Goal: Transaction & Acquisition: Purchase product/service

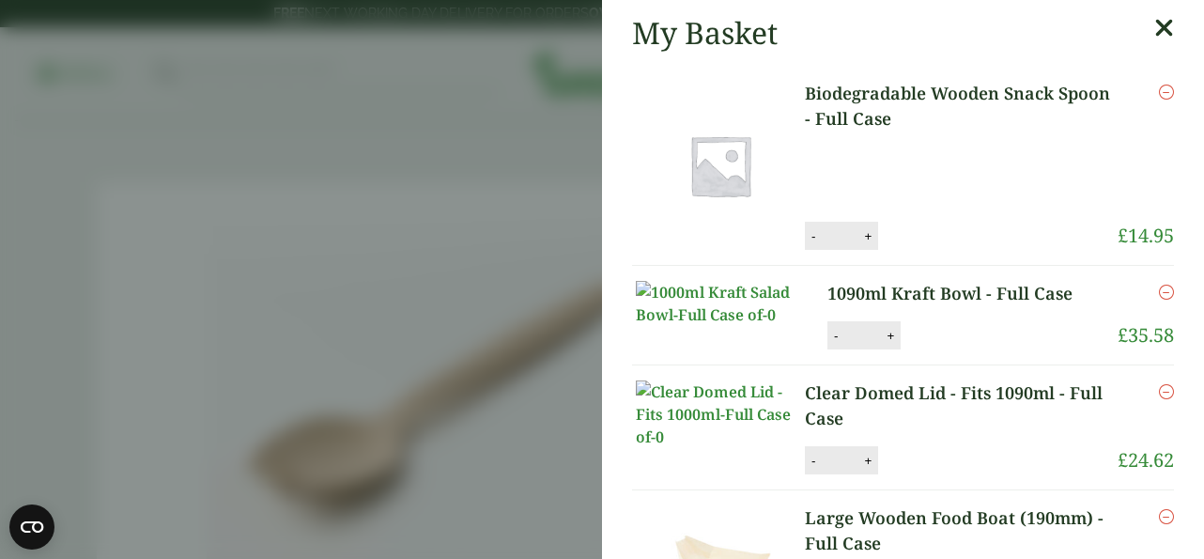
scroll to position [977, 0]
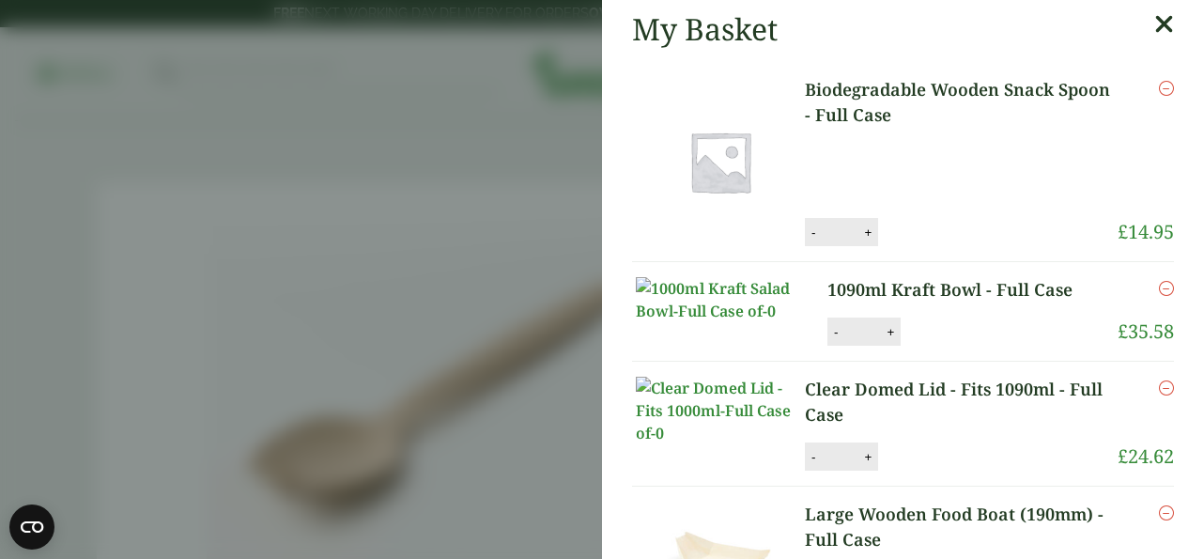
scroll to position [1, 0]
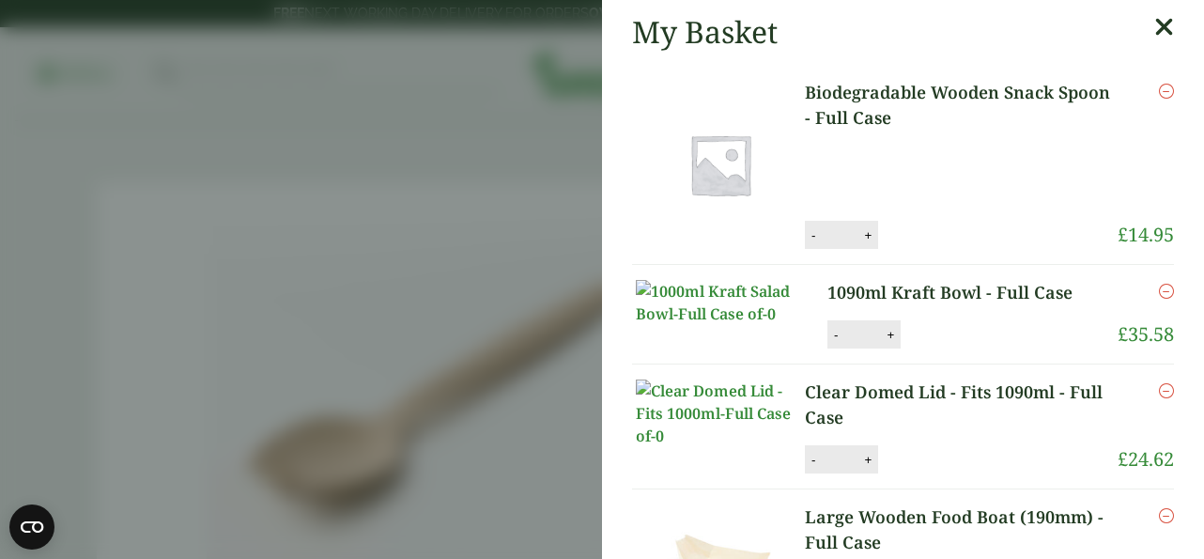
click at [894, 102] on link "Biodegradable Wooden Snack Spoon - Full Case" at bounding box center [961, 105] width 313 height 51
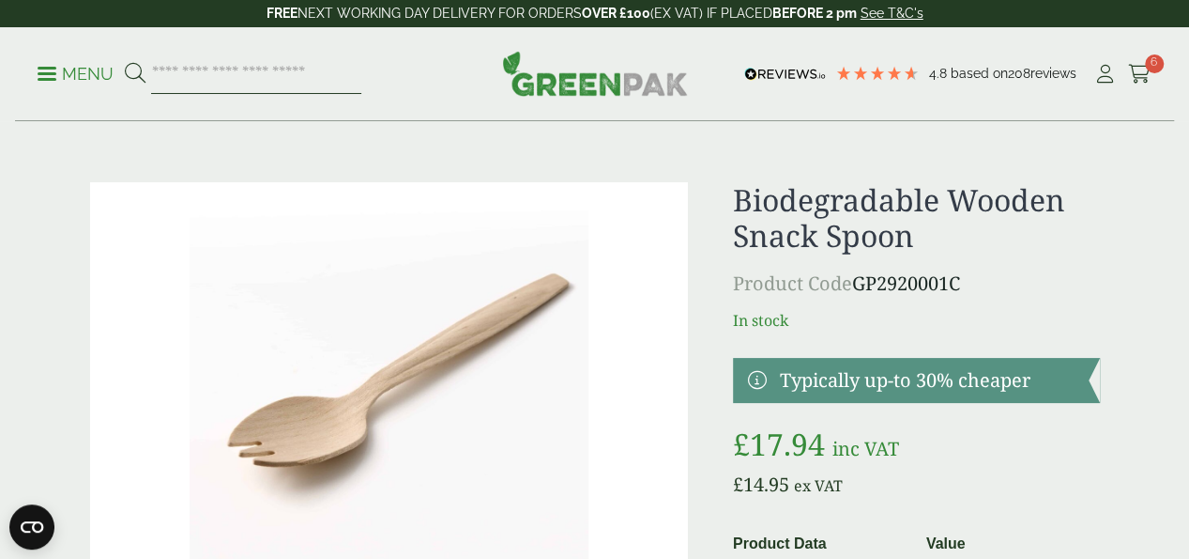
click at [295, 73] on input "search" at bounding box center [256, 73] width 210 height 39
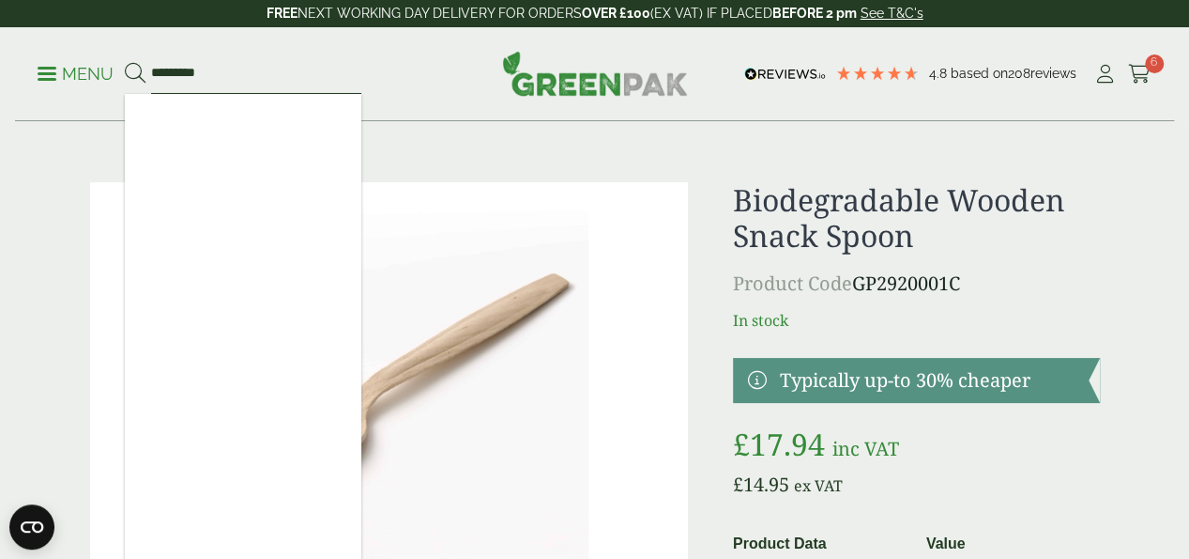
type input "*********"
click at [125, 62] on button at bounding box center [135, 74] width 21 height 24
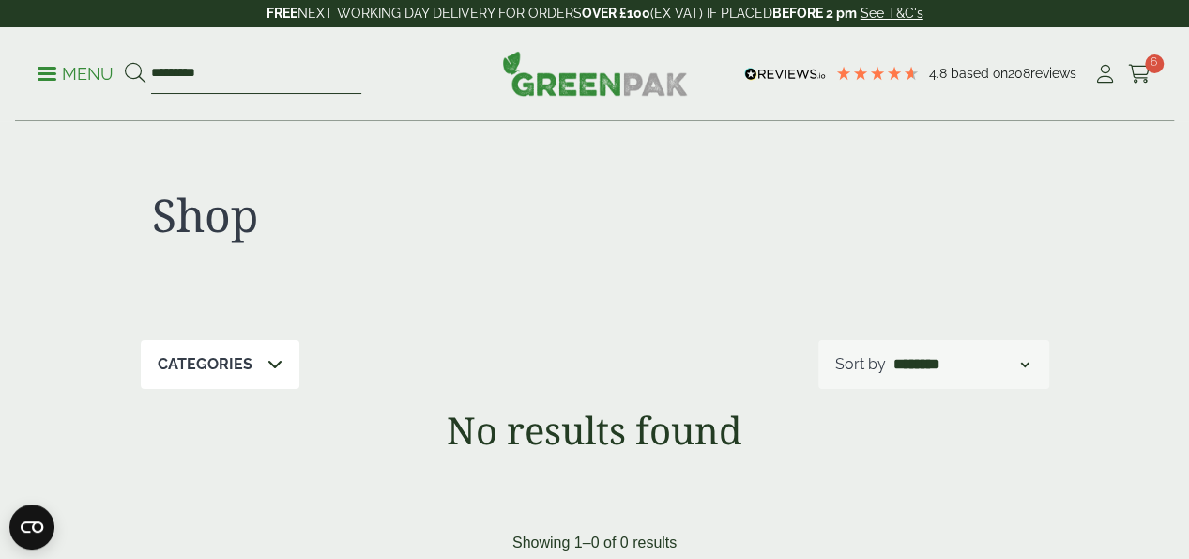
click at [292, 76] on input "*********" at bounding box center [256, 73] width 210 height 39
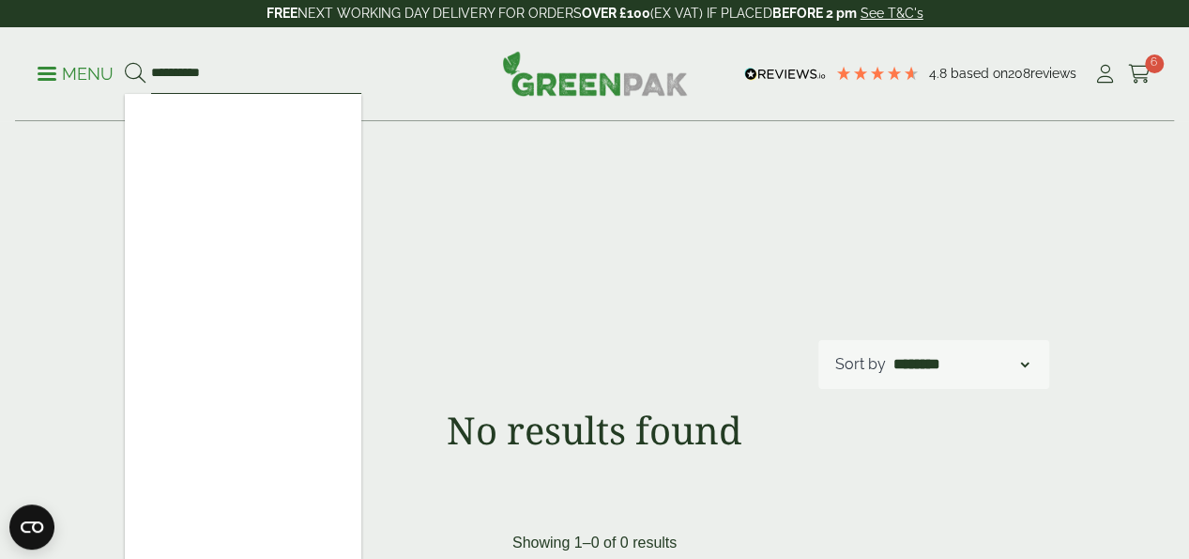
type input "**********"
click at [62, 75] on p "Menu" at bounding box center [76, 74] width 76 height 23
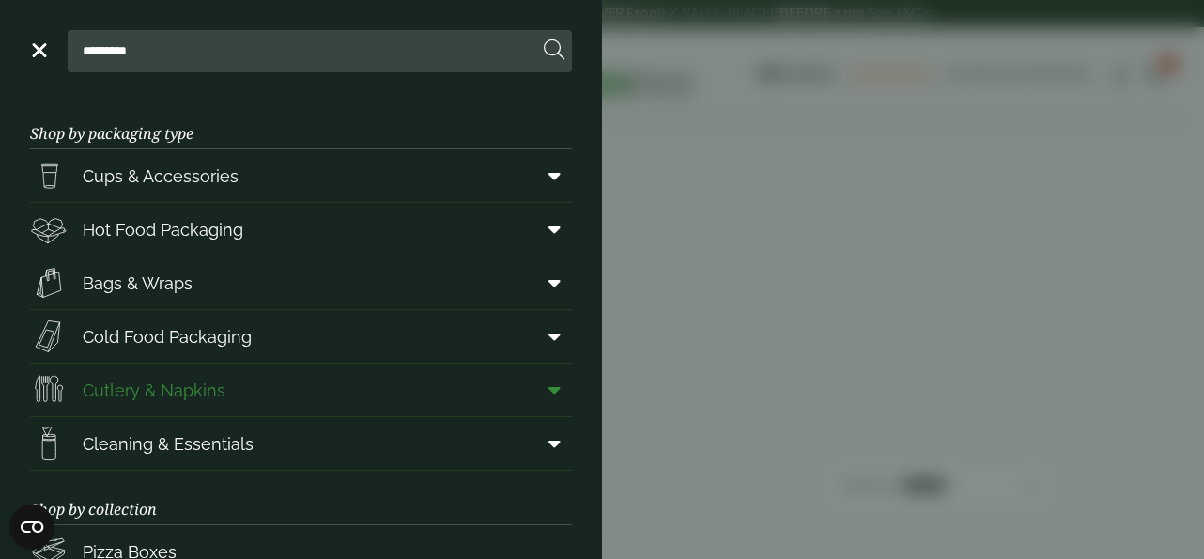
click at [138, 381] on span "Cutlery & Napkins" at bounding box center [154, 389] width 143 height 25
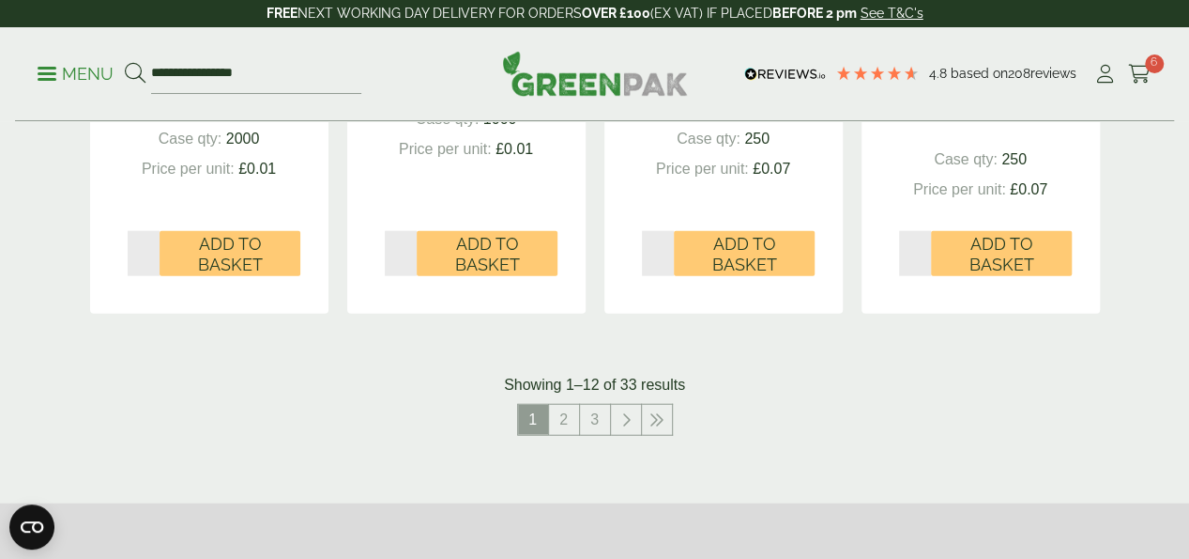
scroll to position [2189, 0]
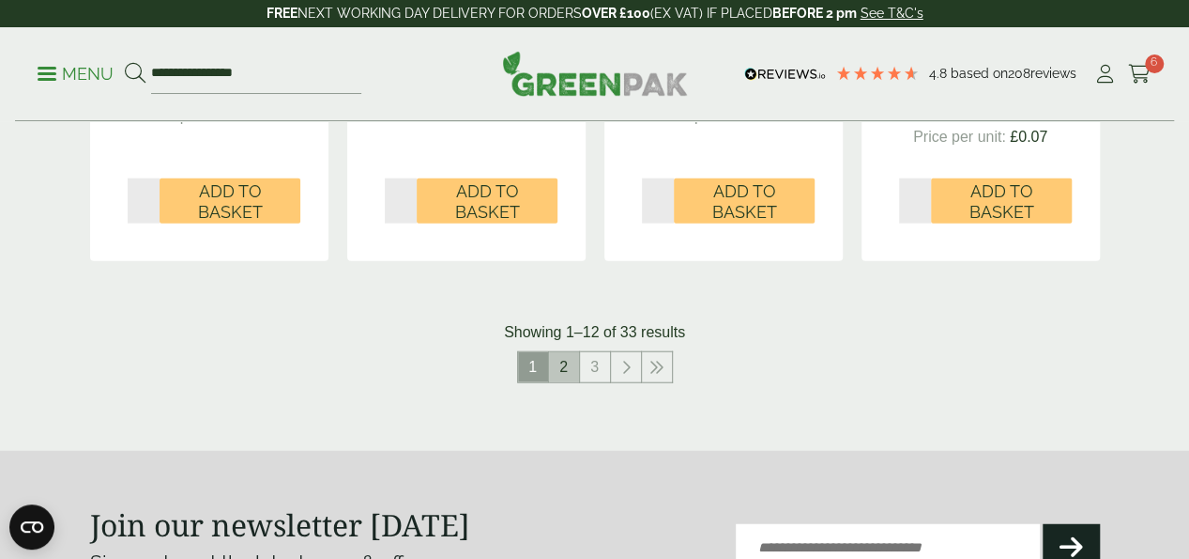
click at [557, 382] on link "2" at bounding box center [564, 367] width 30 height 30
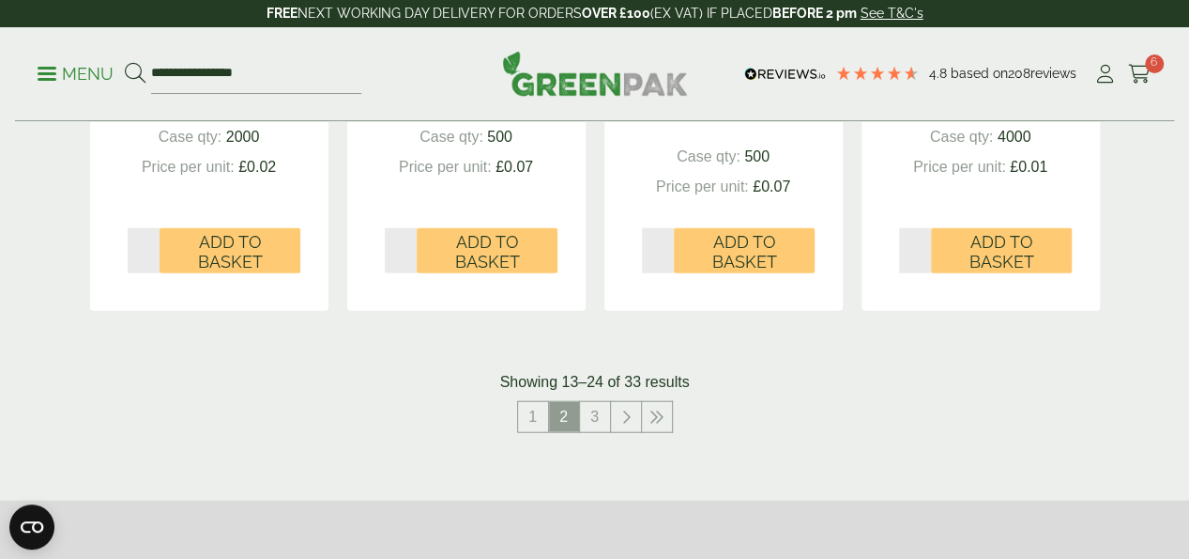
scroll to position [2189, 0]
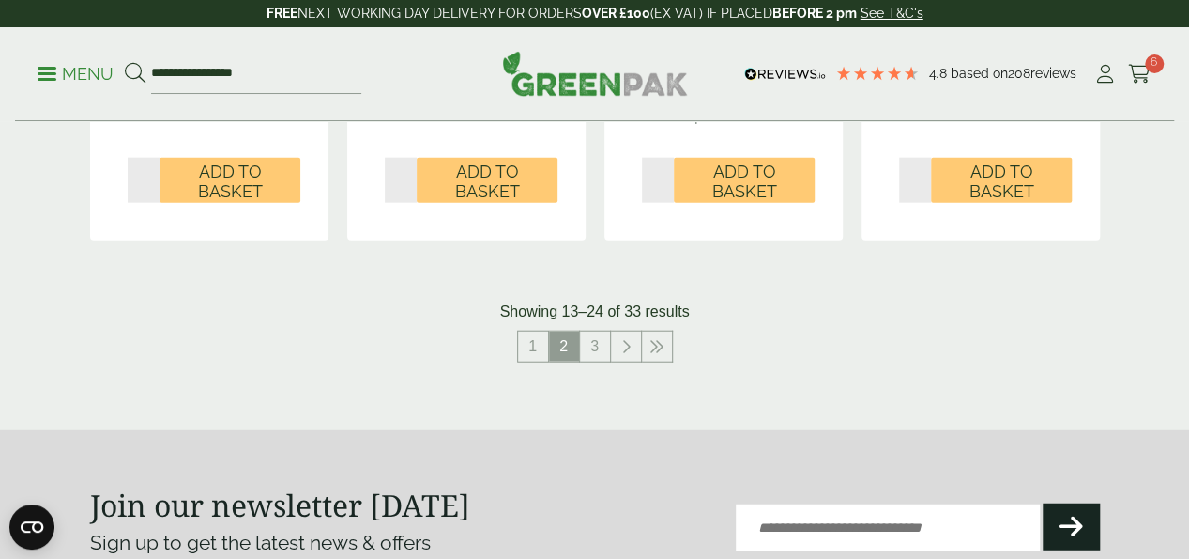
click at [582, 361] on link "3" at bounding box center [595, 346] width 30 height 30
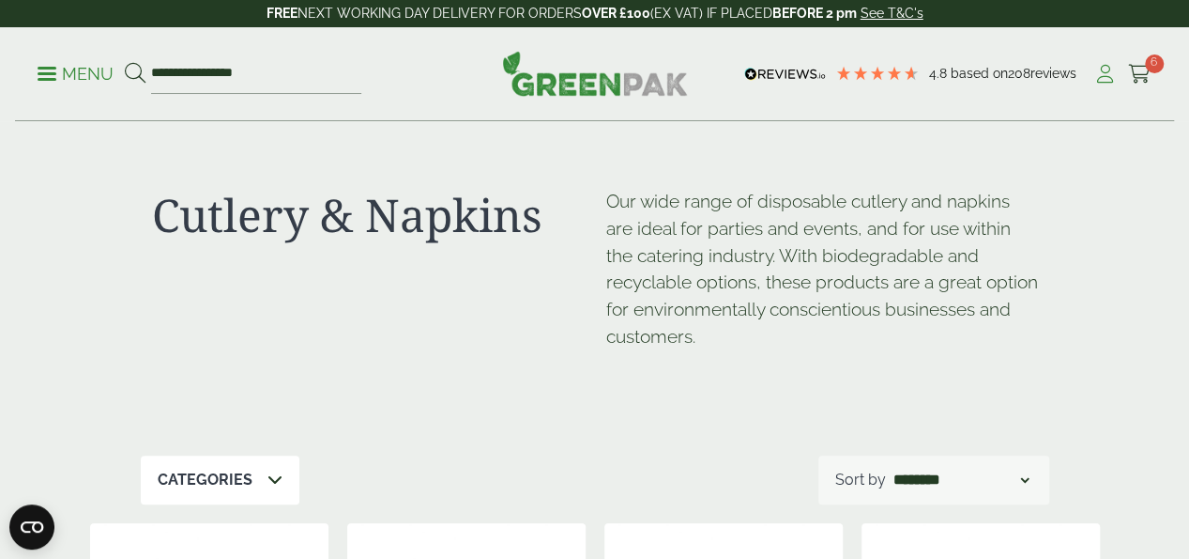
click at [1106, 70] on icon at bounding box center [1105, 74] width 23 height 19
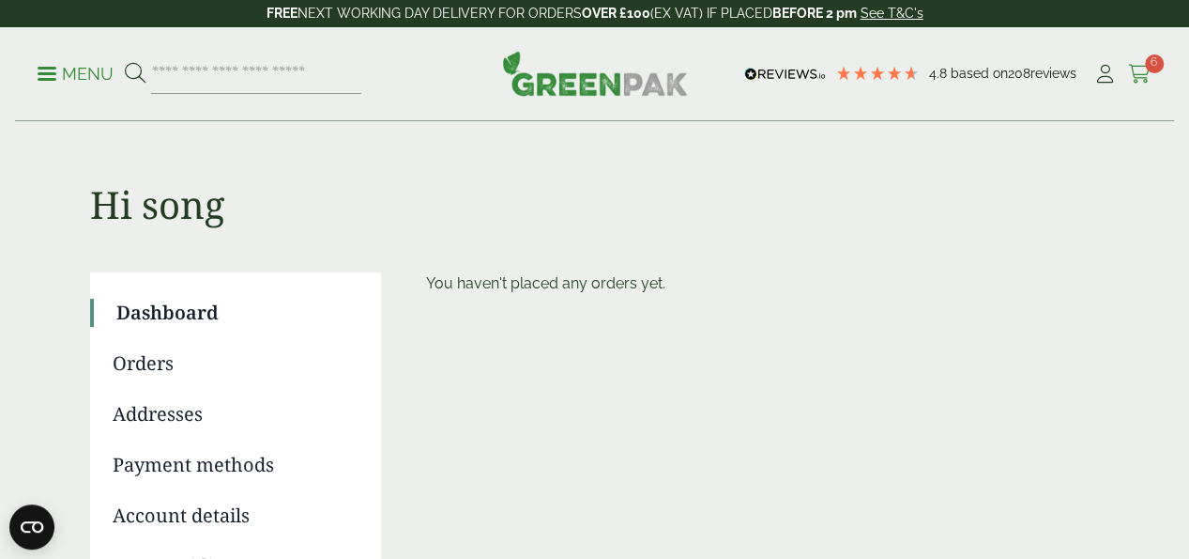
click at [1138, 70] on icon at bounding box center [1139, 74] width 23 height 19
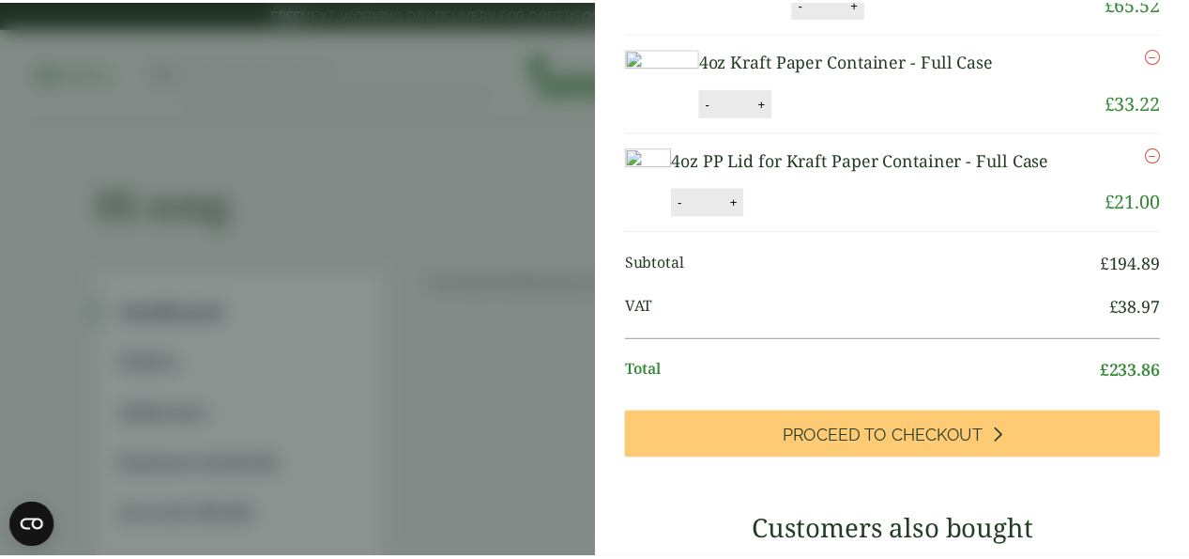
scroll to position [606, 0]
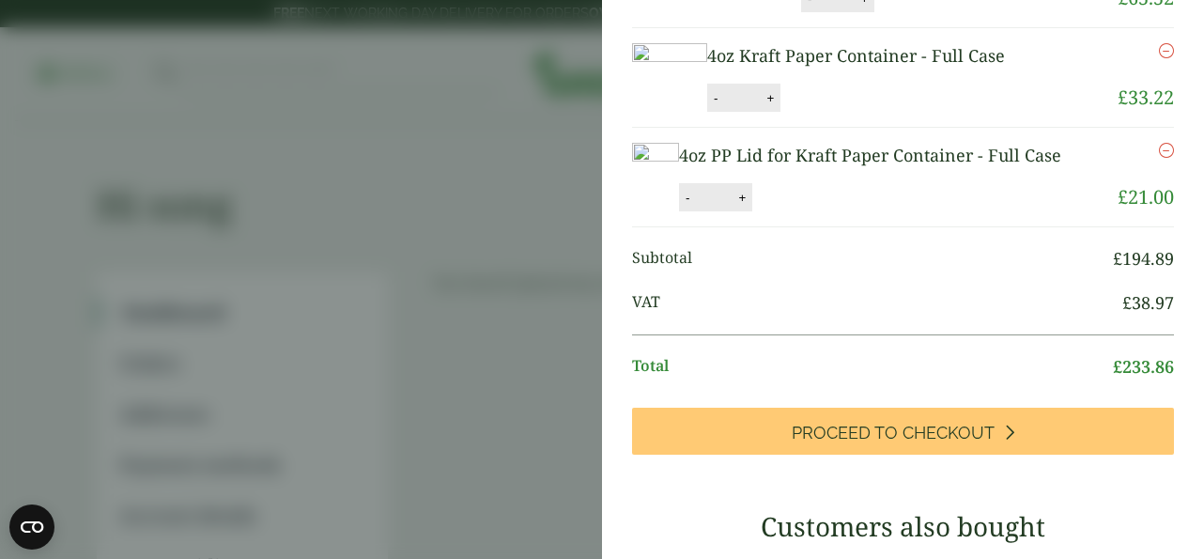
click at [462, 184] on aside "My Basket Biodegradable Wooden Snack Spoon - Full Case Biodegradable Wooden Sna…" at bounding box center [602, 279] width 1204 height 559
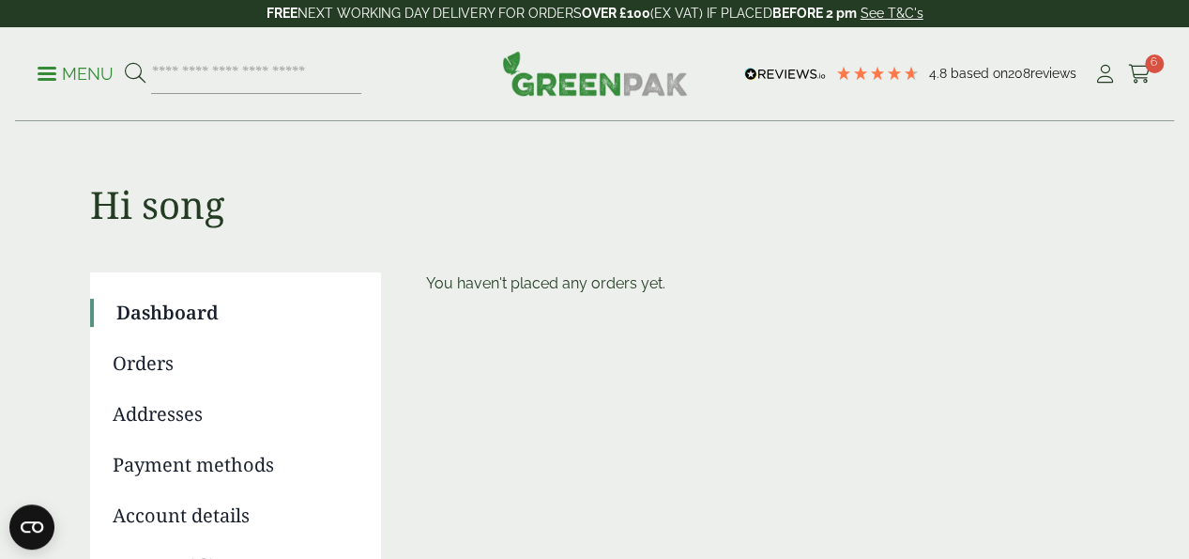
scroll to position [599, 0]
click at [361, 80] on input "search" at bounding box center [256, 73] width 210 height 39
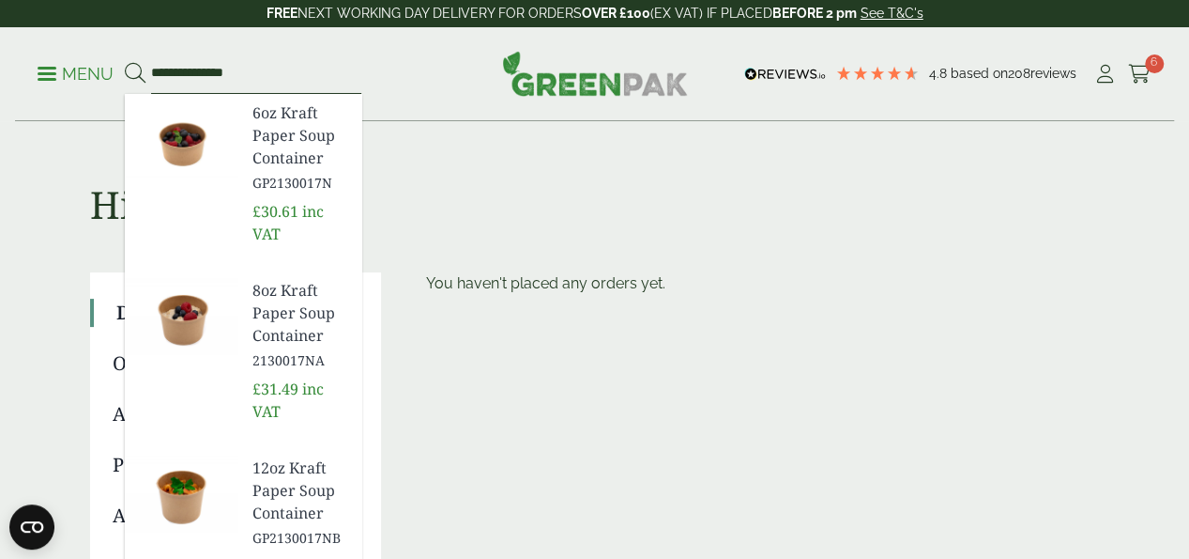
type input "**********"
click at [125, 62] on button at bounding box center [135, 74] width 21 height 24
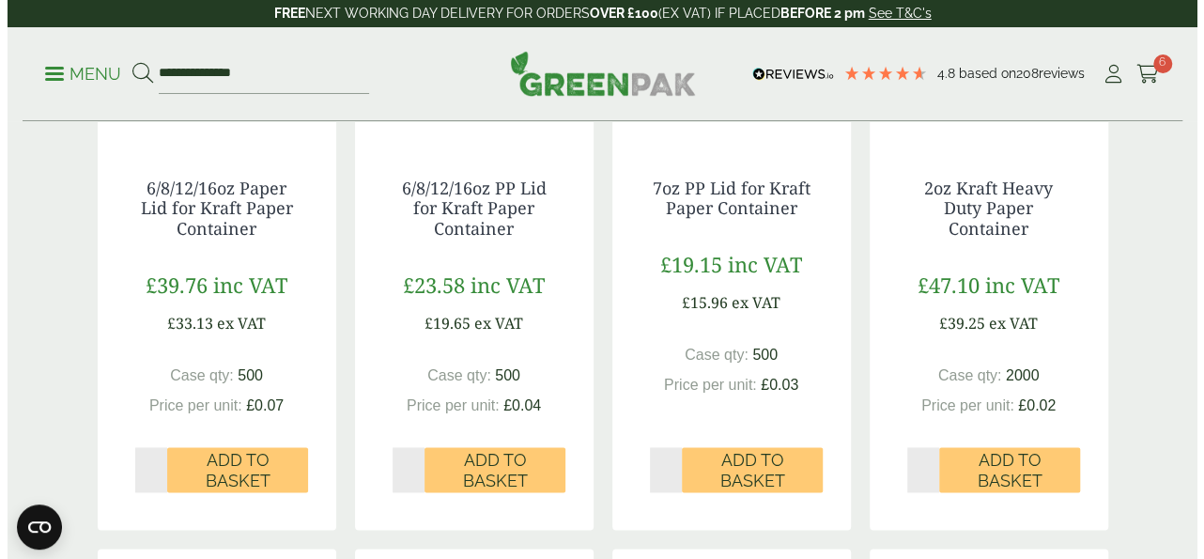
scroll to position [1127, 0]
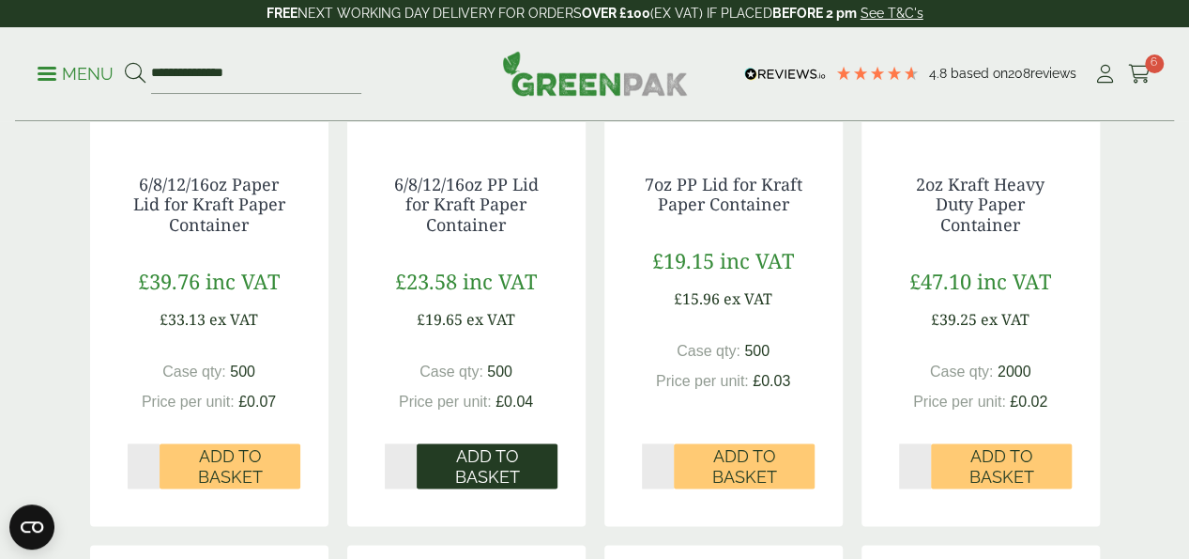
click at [469, 483] on span "Add to Basket" at bounding box center [487, 466] width 115 height 40
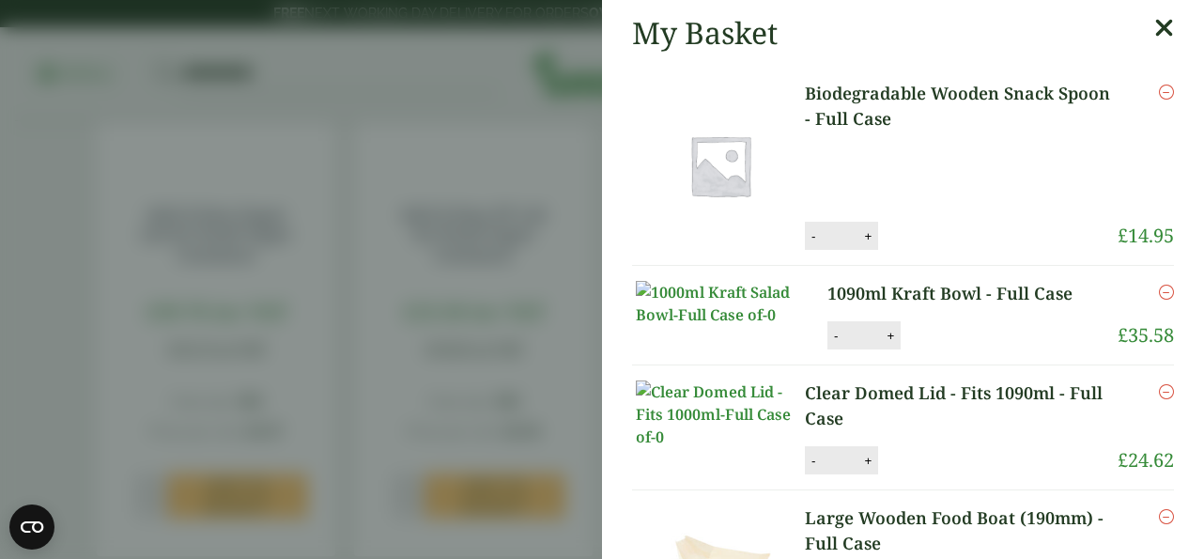
click at [984, 349] on div "1090ml Kraft Bowl - Full Case quantity - * + Update" at bounding box center [937, 335] width 221 height 28
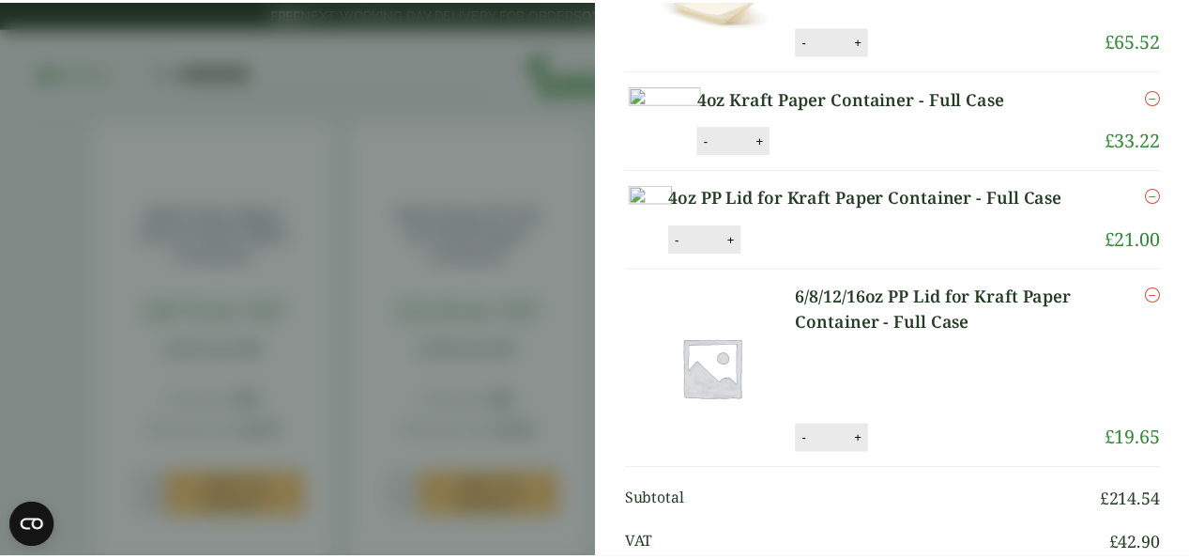
scroll to position [714, 0]
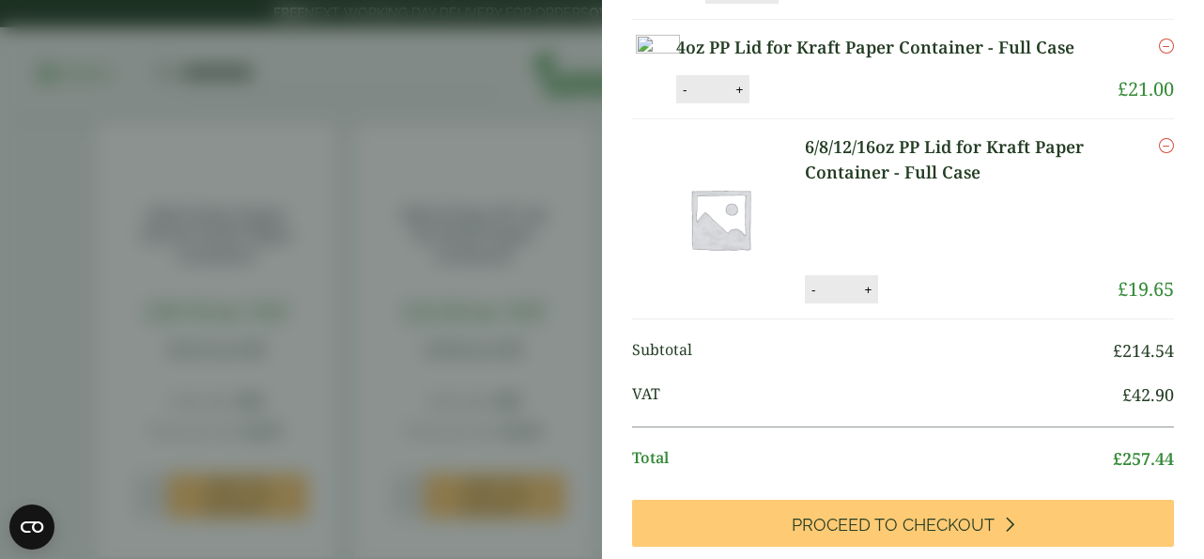
click at [0, 271] on aside "My Basket Biodegradable Wooden Snack Spoon - Full Case Biodegradable Wooden Sna…" at bounding box center [602, 279] width 1204 height 559
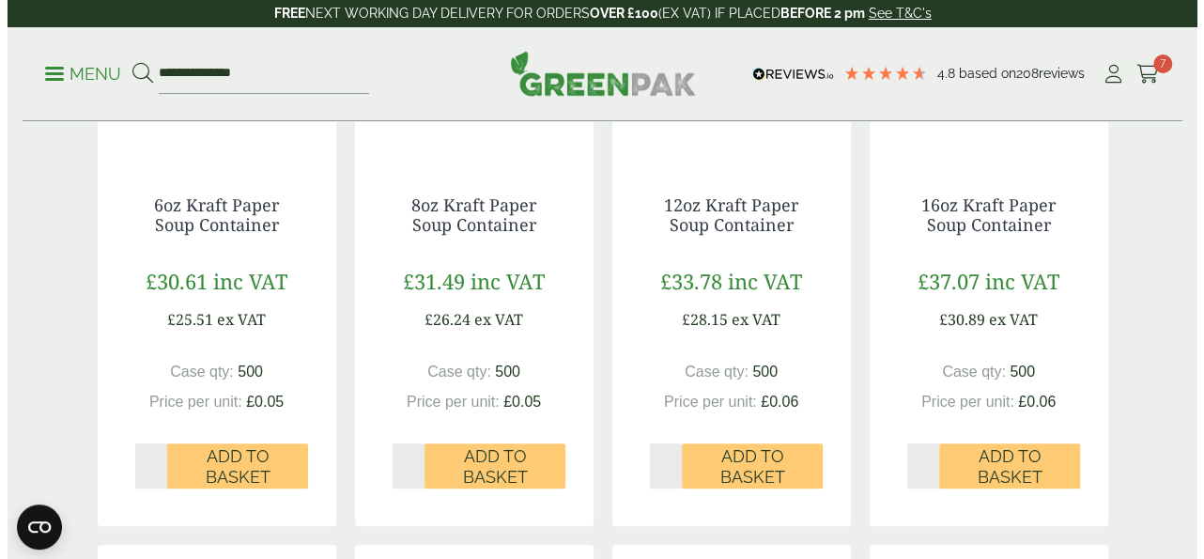
scroll to position [488, 0]
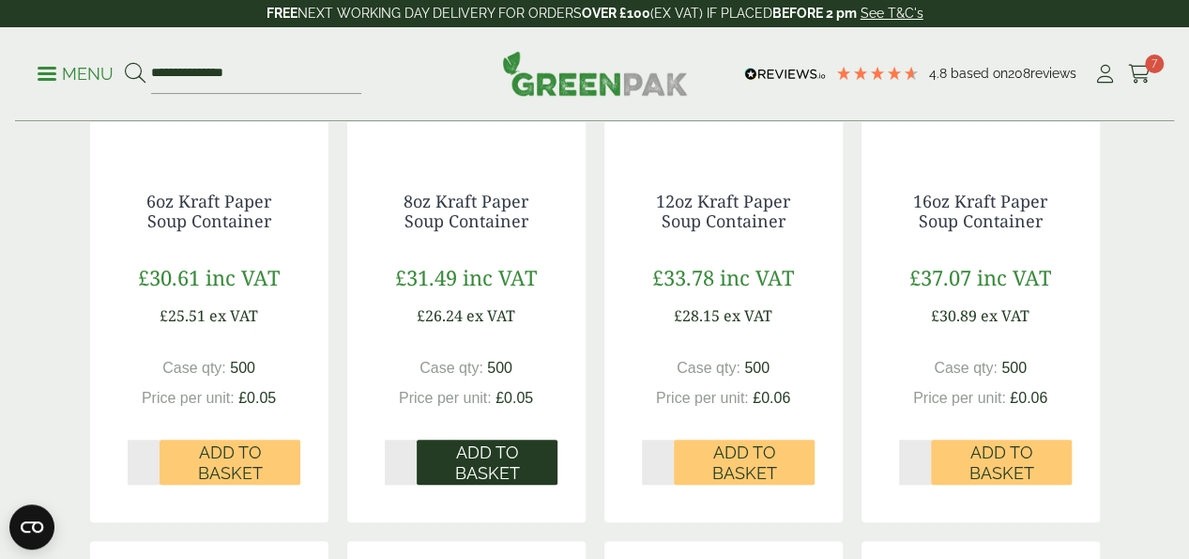
click at [464, 483] on span "Add to Basket" at bounding box center [487, 462] width 115 height 40
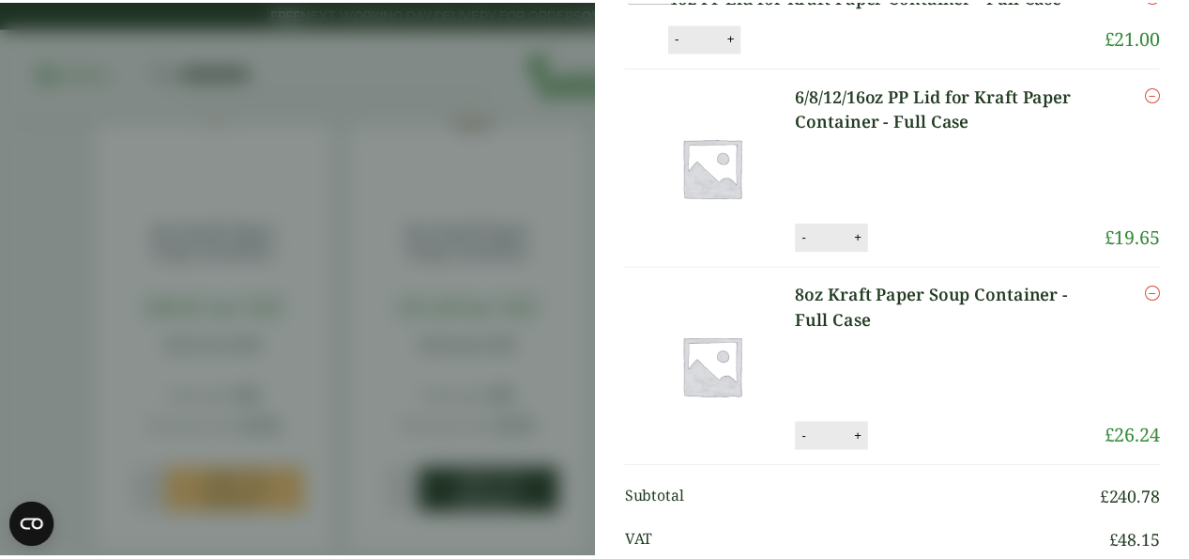
scroll to position [706, 0]
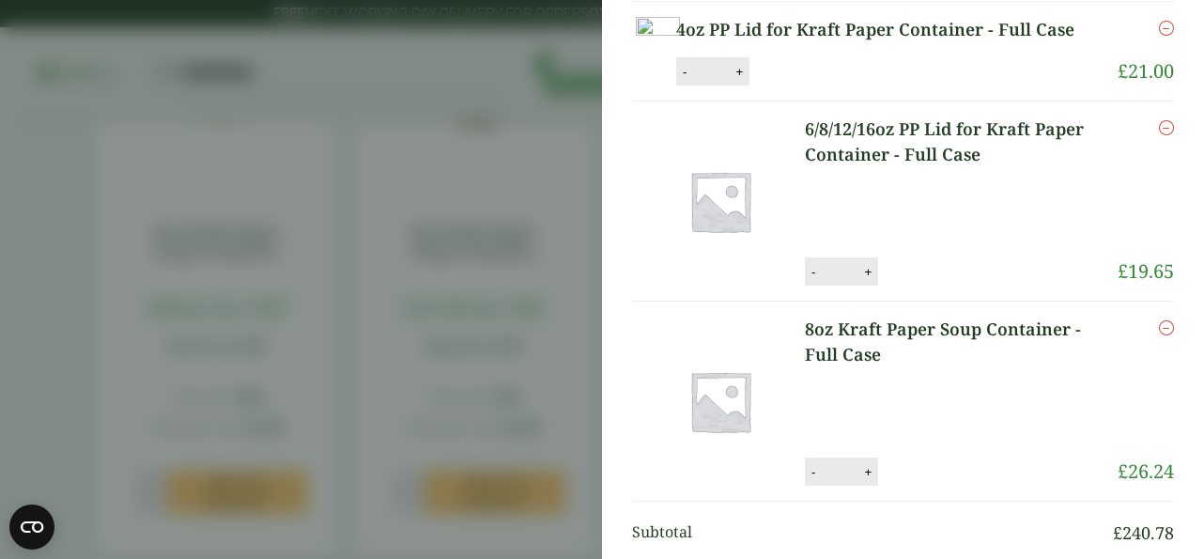
click at [18, 375] on aside "My Basket Biodegradable Wooden Snack Spoon - Full Case Biodegradable Wooden Sna…" at bounding box center [602, 279] width 1204 height 559
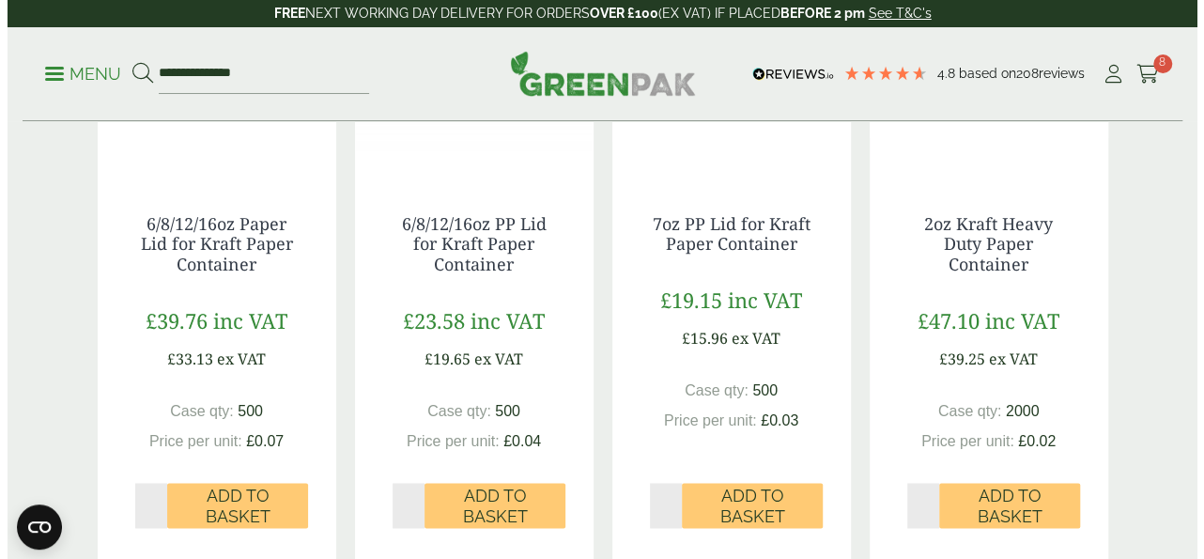
scroll to position [1089, 0]
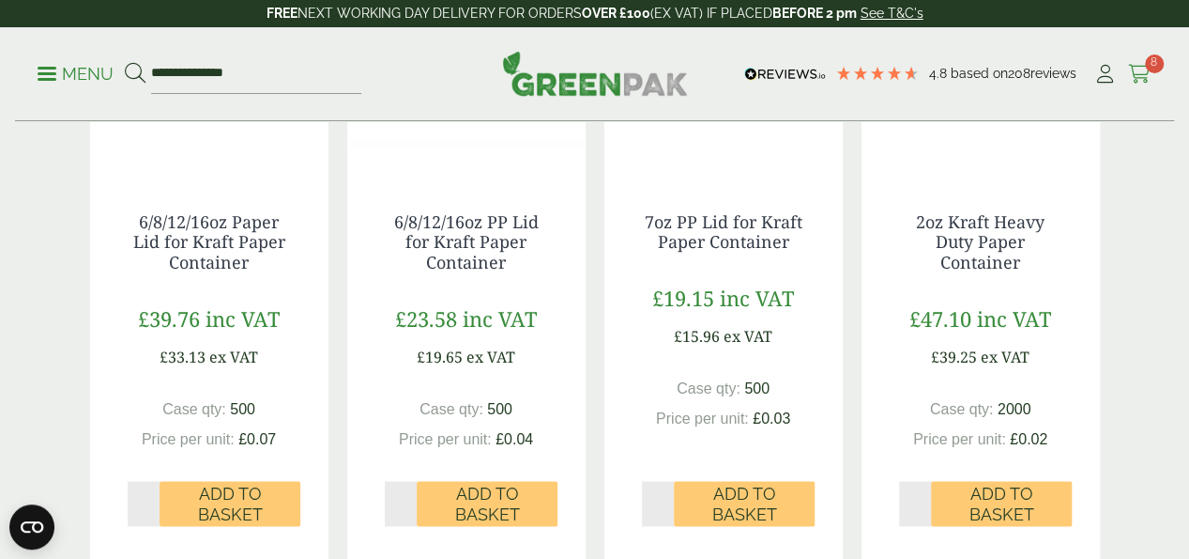
click at [1143, 67] on icon at bounding box center [1139, 74] width 23 height 19
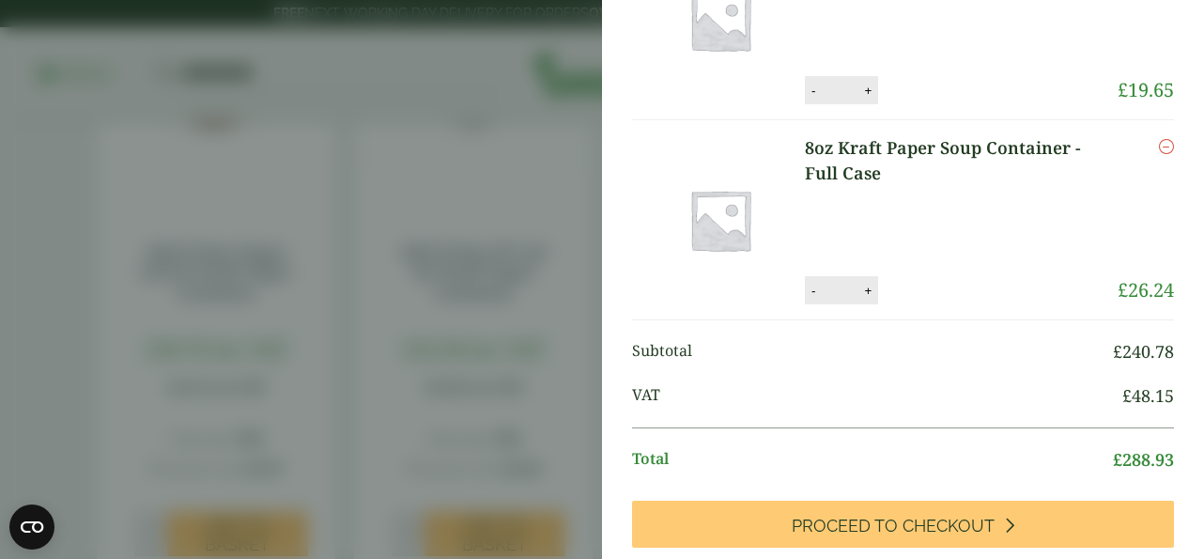
scroll to position [910, 0]
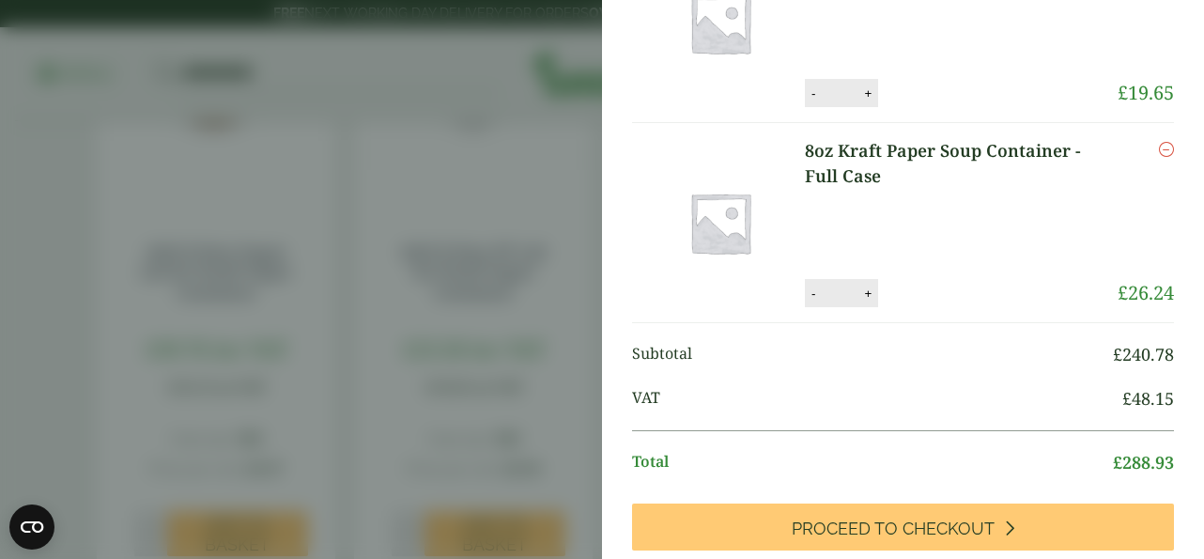
click at [930, 189] on link "8oz Kraft Paper Soup Container - Full Case" at bounding box center [961, 163] width 313 height 51
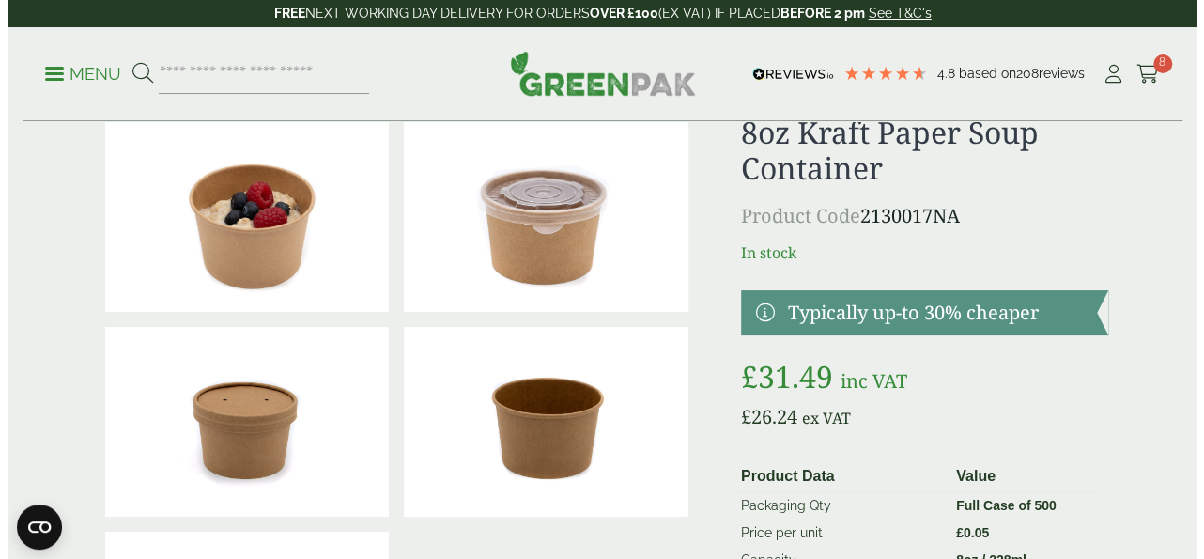
scroll to position [56, 0]
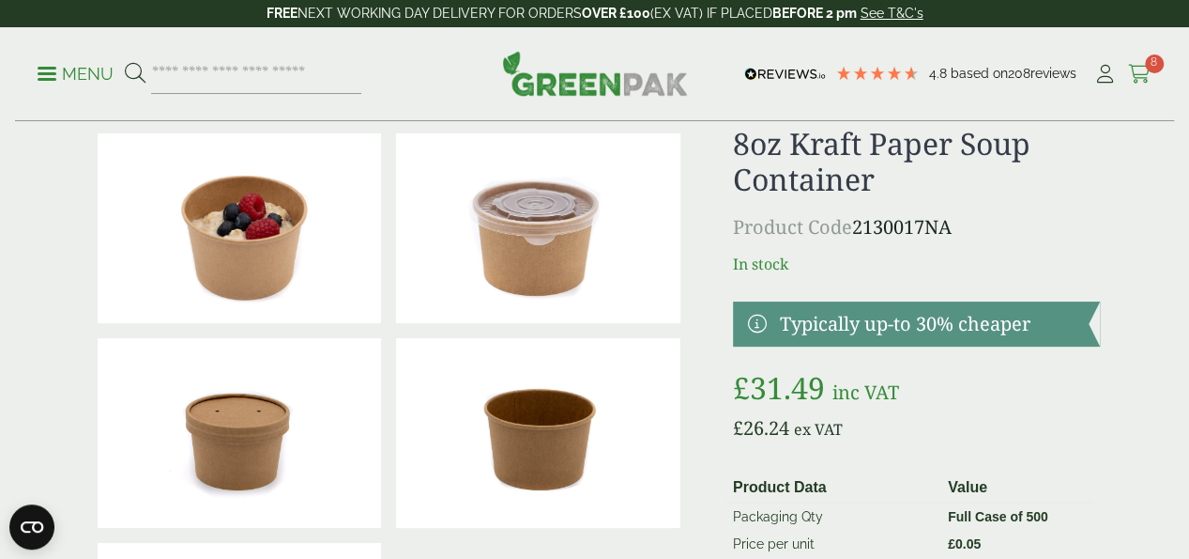
click at [1151, 72] on icon at bounding box center [1139, 74] width 23 height 19
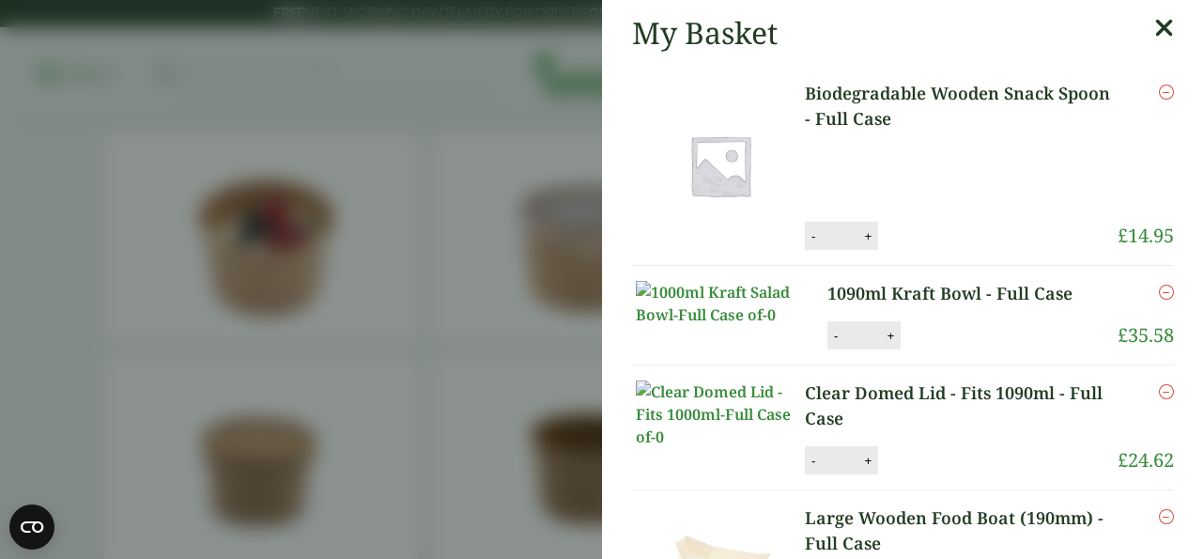
scroll to position [488, 0]
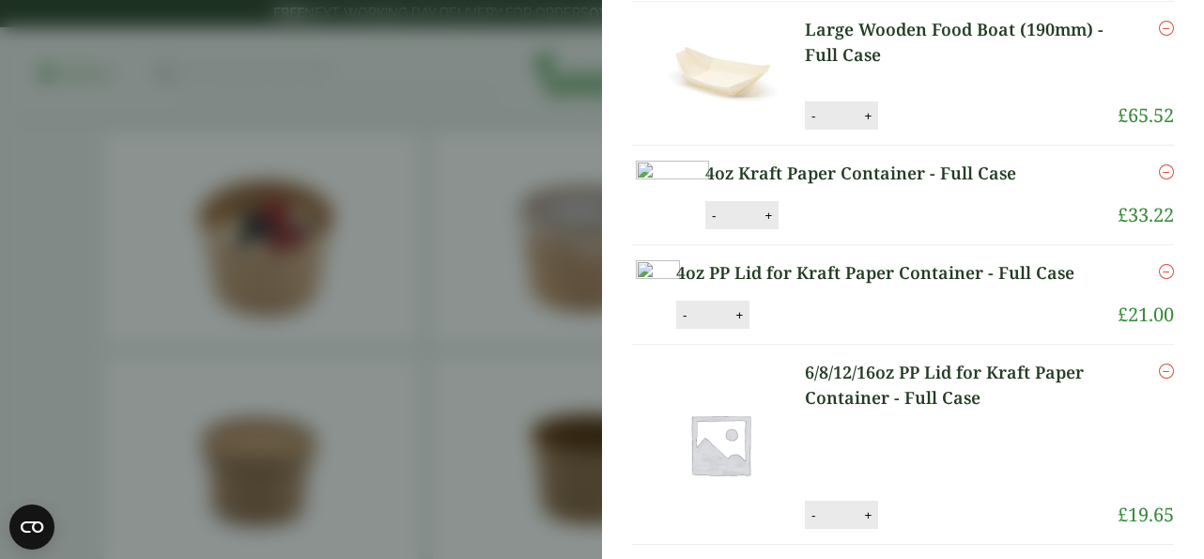
click at [1159, 179] on icon "Remove this item" at bounding box center [1166, 171] width 15 height 15
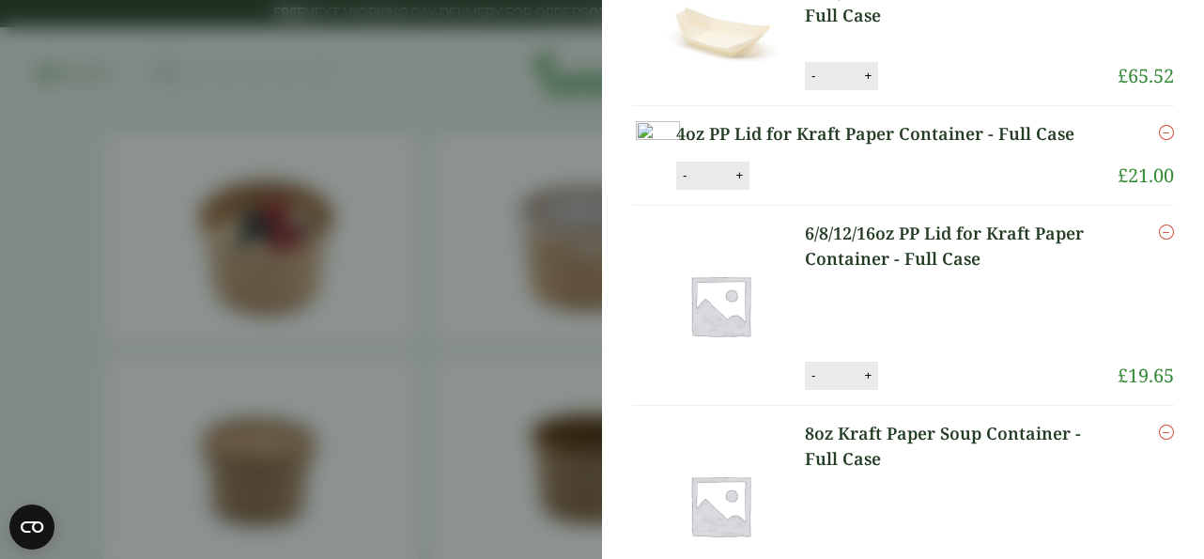
scroll to position [565, 0]
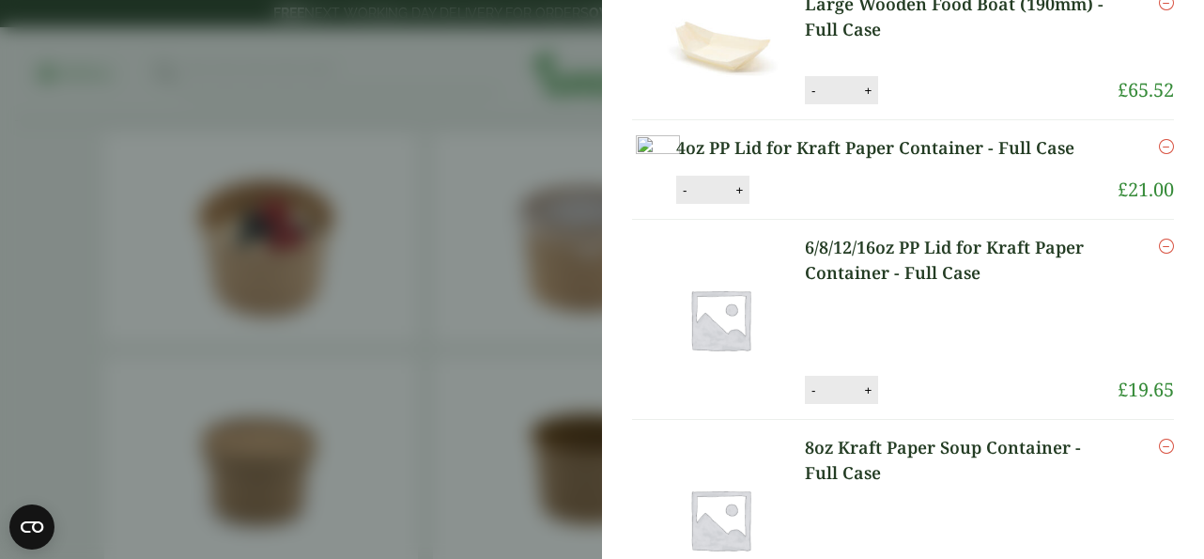
click at [1159, 154] on icon "Remove this item" at bounding box center [1166, 146] width 15 height 15
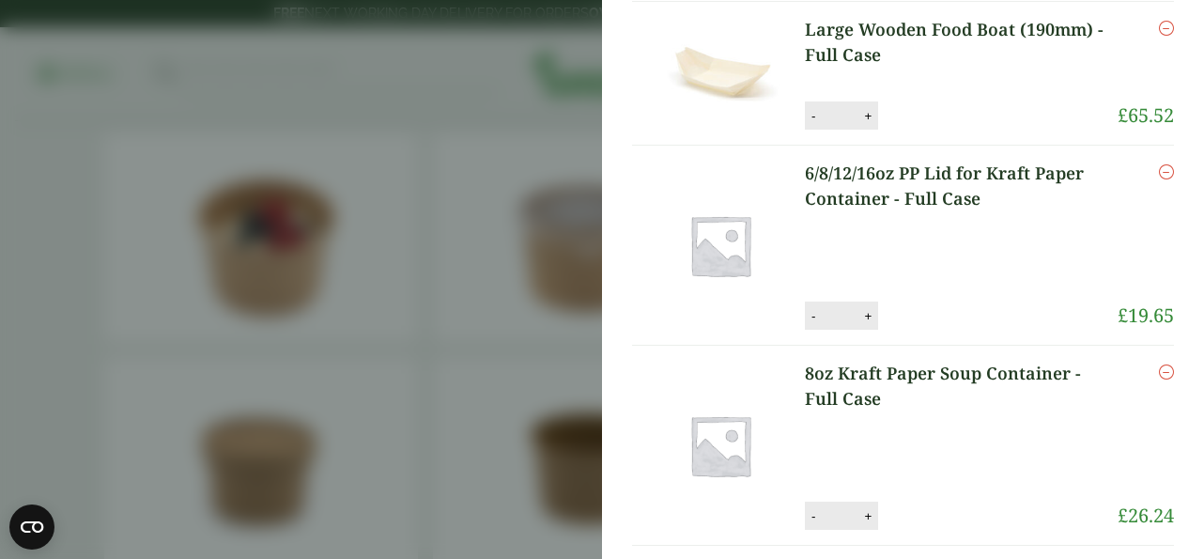
scroll to position [642, 0]
click at [962, 211] on link "6/8/12/16oz PP Lid for Kraft Paper Container - Full Case" at bounding box center [961, 186] width 313 height 51
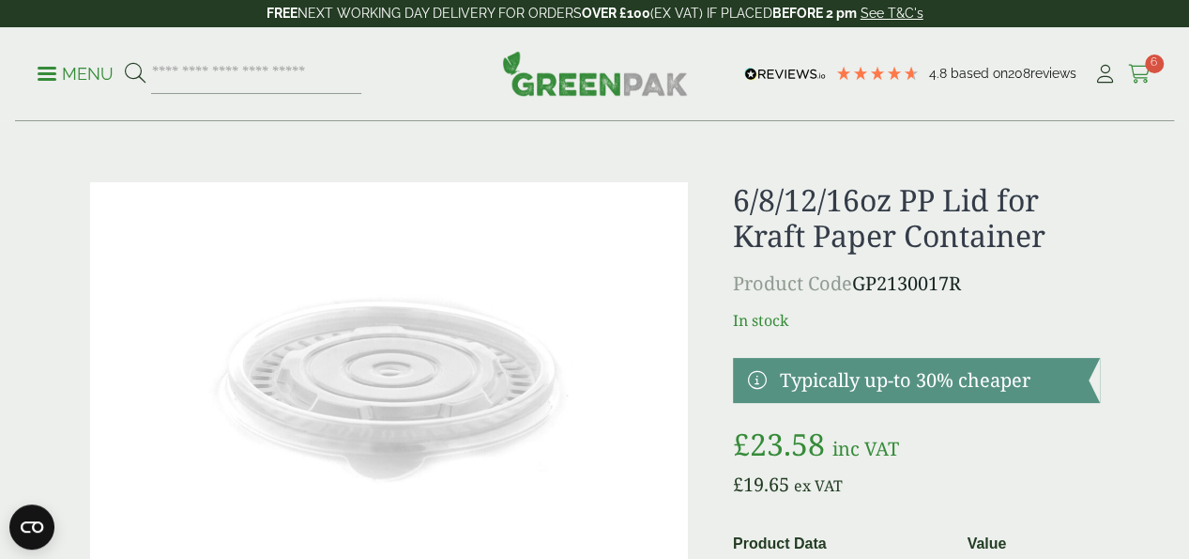
click at [1136, 74] on icon at bounding box center [1139, 74] width 23 height 19
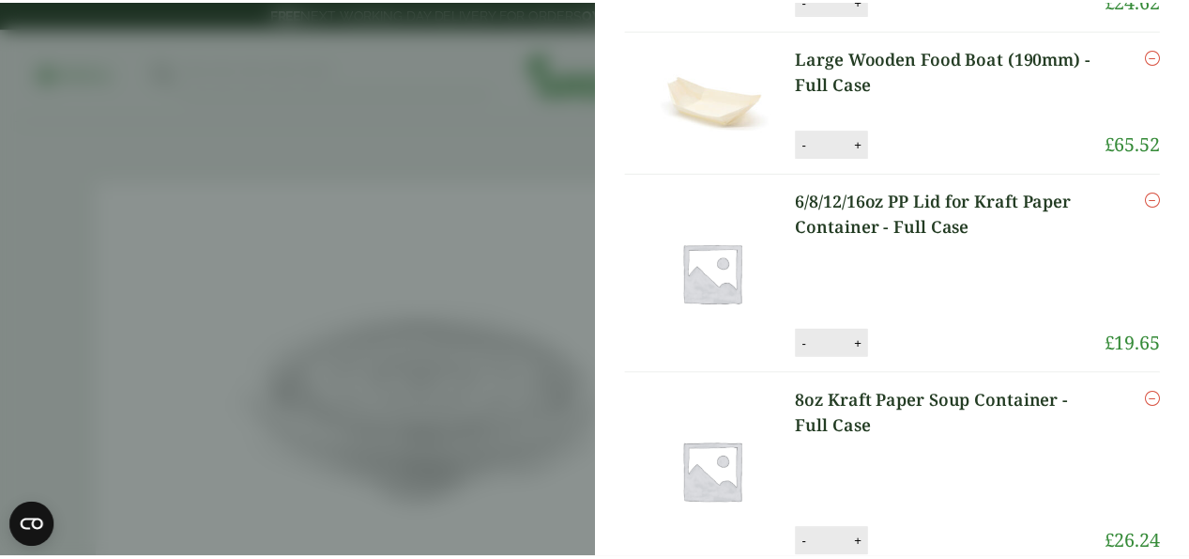
scroll to position [446, 0]
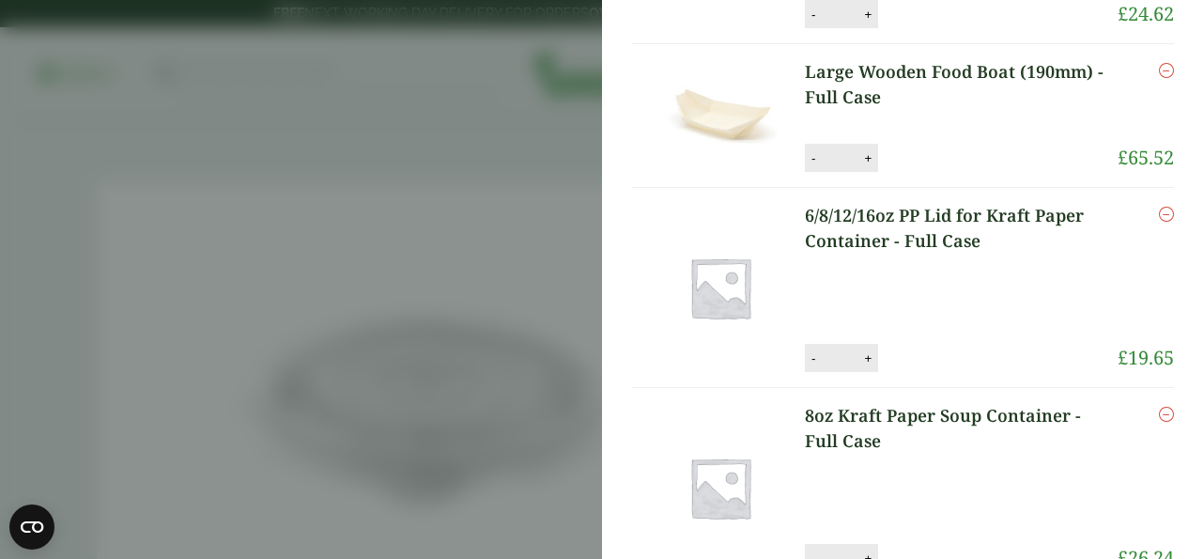
click at [223, 193] on aside "My Basket Biodegradable Wooden Snack Spoon - Full Case Biodegradable Wooden Sna…" at bounding box center [602, 279] width 1204 height 559
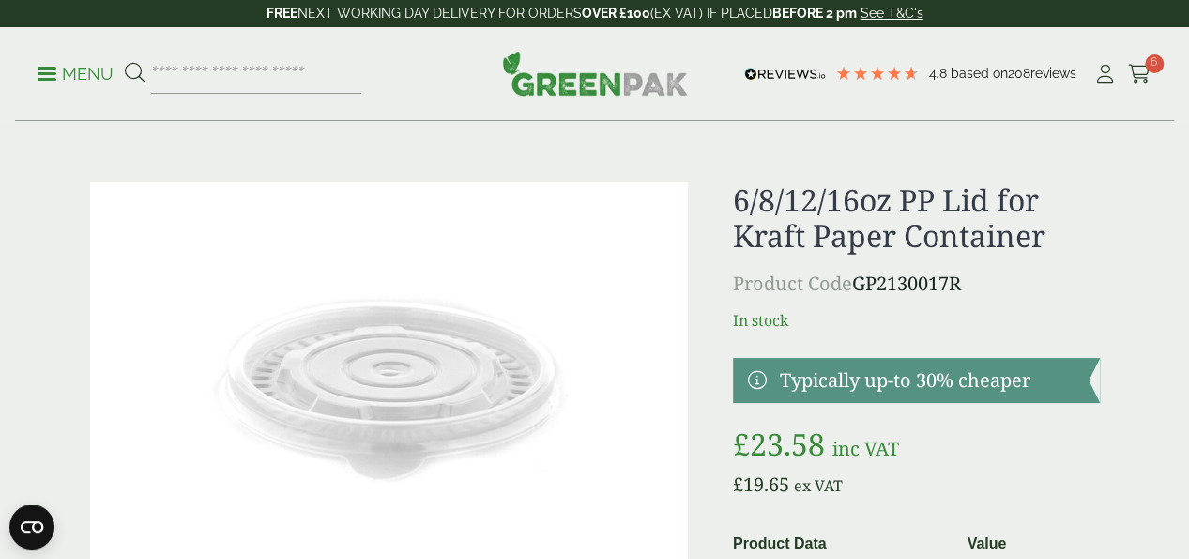
scroll to position [443, 0]
click at [267, 74] on input "search" at bounding box center [256, 73] width 210 height 39
type input "*********"
click at [125, 62] on button at bounding box center [135, 74] width 21 height 24
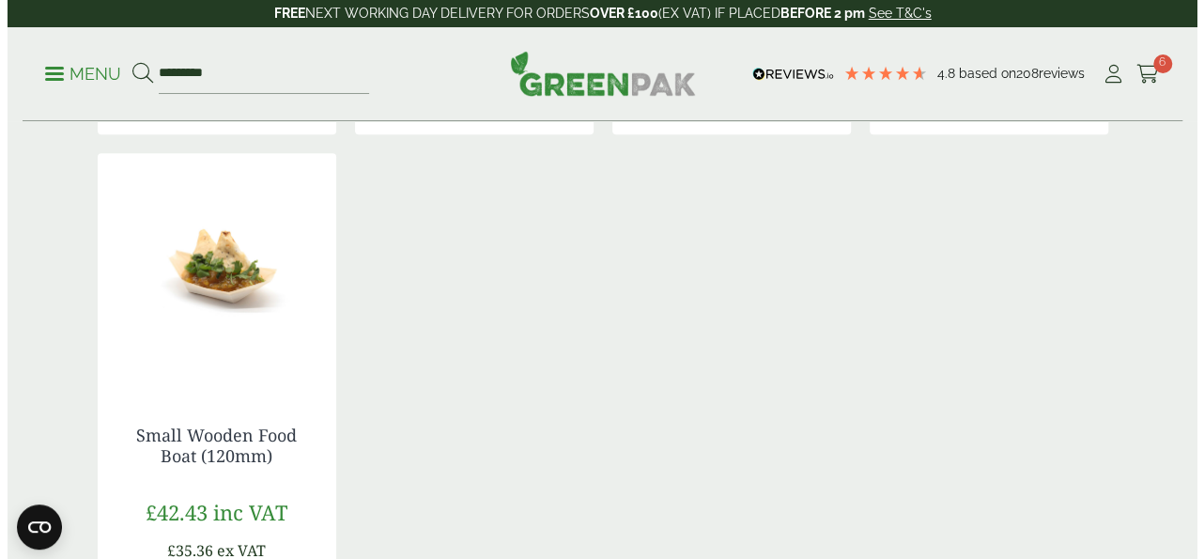
scroll to position [901, 0]
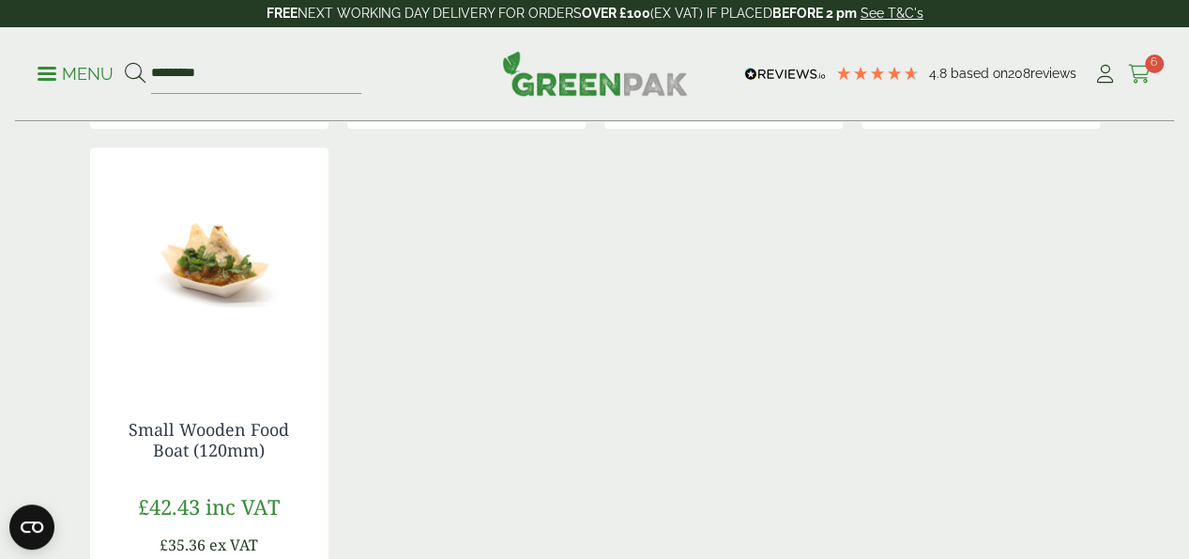
click at [1149, 81] on icon at bounding box center [1139, 74] width 23 height 19
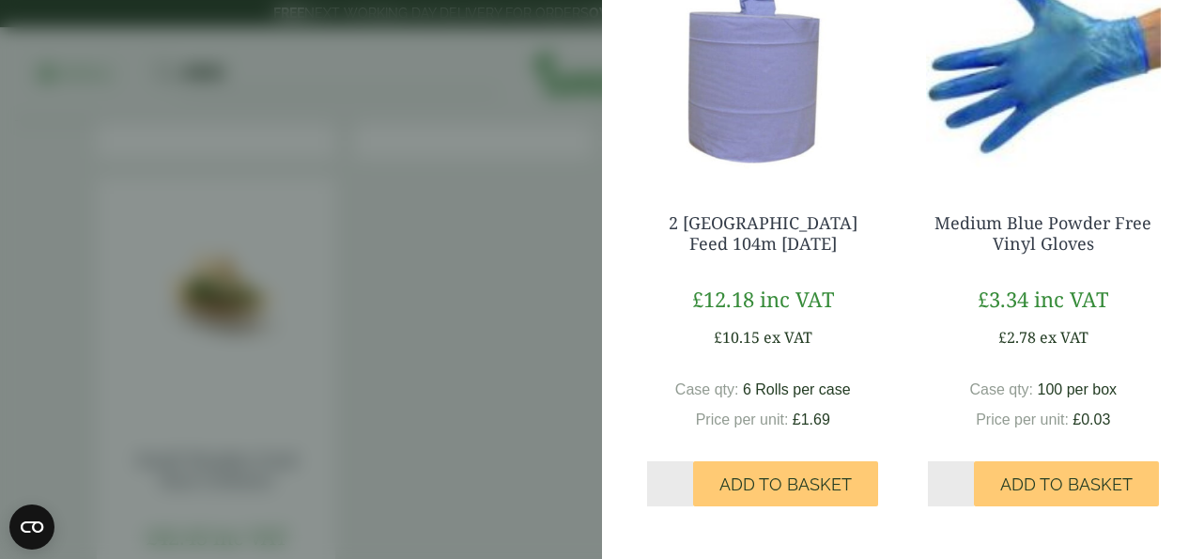
scroll to position [991, 0]
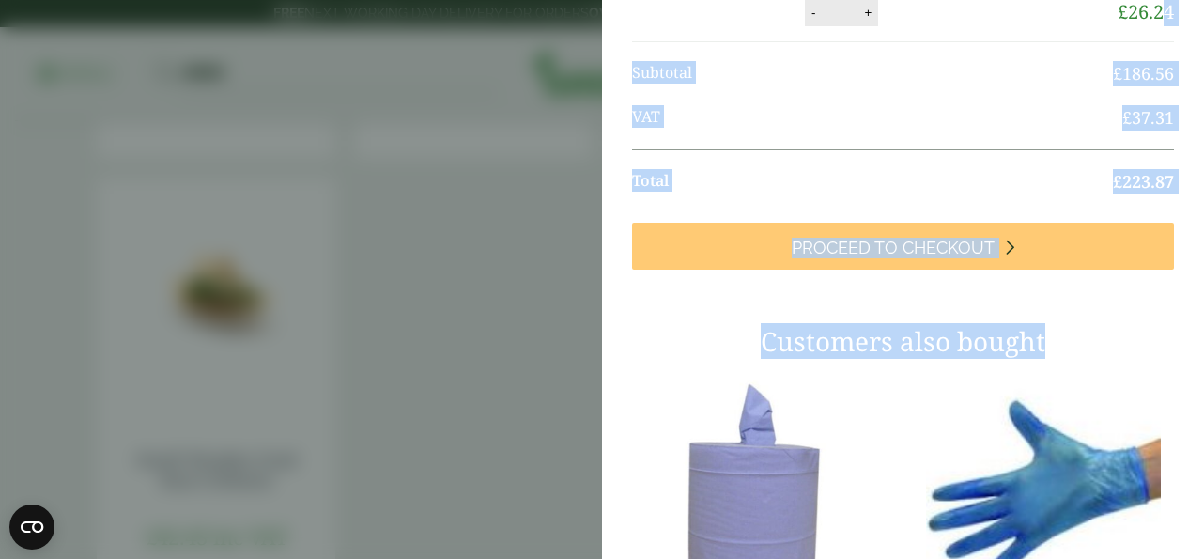
drag, startPoint x: 1166, startPoint y: 348, endPoint x: 1137, endPoint y: 54, distance: 296.2
